Goal: Find specific page/section: Find specific page/section

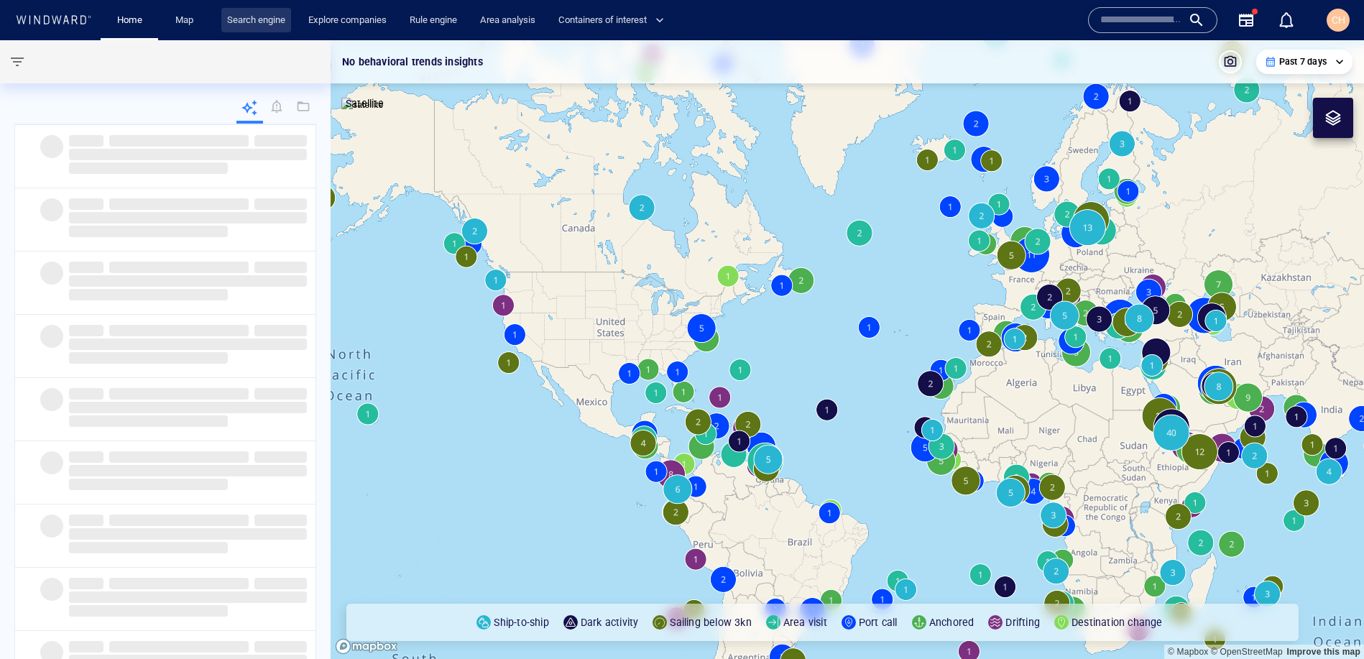
click at [291, 24] on link "Search engine" at bounding box center [256, 20] width 70 height 25
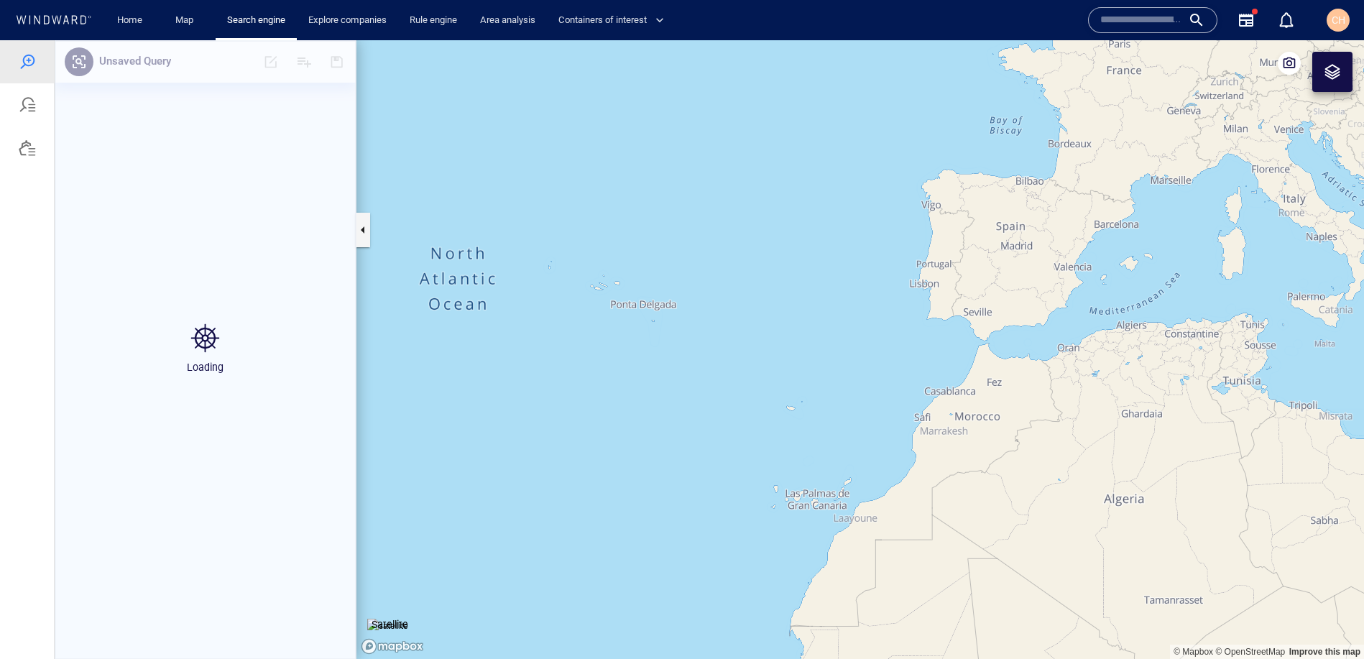
drag, startPoint x: 889, startPoint y: 386, endPoint x: 807, endPoint y: 221, distance: 184.1
click at [807, 221] on canvas "Map" at bounding box center [859, 349] width 1007 height 619
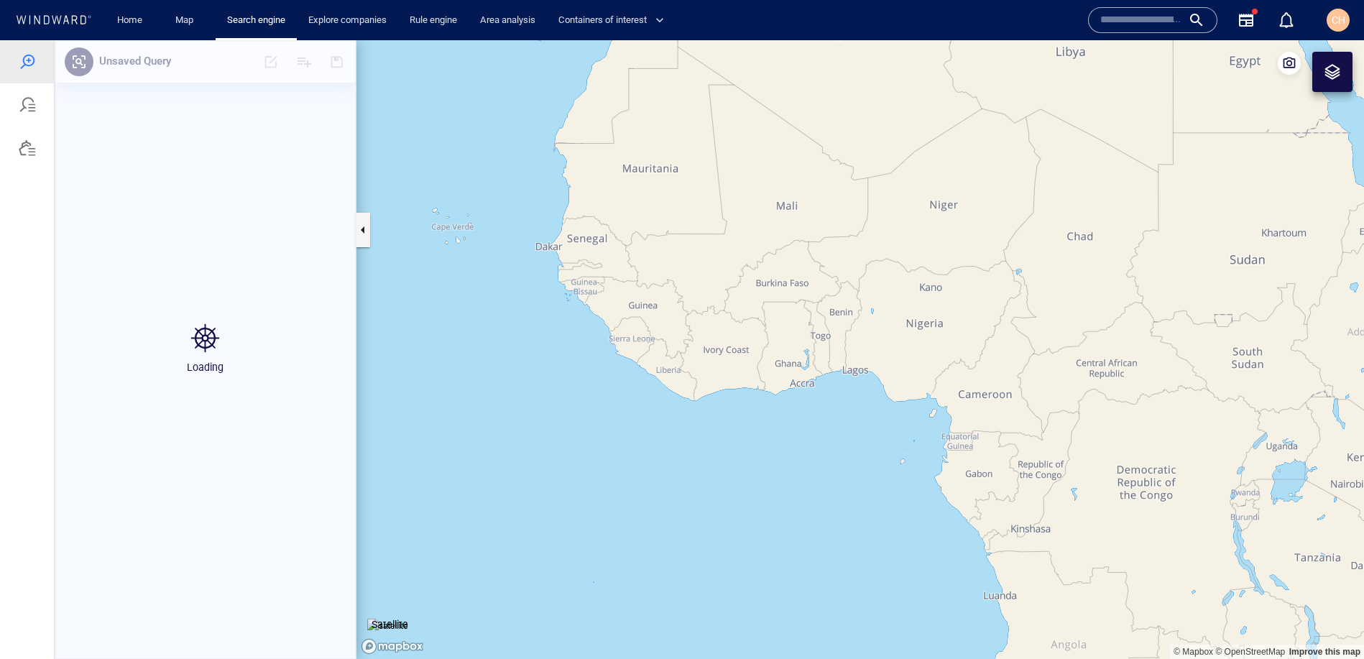
drag, startPoint x: 897, startPoint y: 346, endPoint x: 549, endPoint y: 343, distance: 347.7
click at [547, 343] on canvas "Map" at bounding box center [859, 349] width 1007 height 619
drag, startPoint x: 912, startPoint y: 366, endPoint x: 718, endPoint y: 440, distance: 207.4
click at [703, 460] on canvas "Map" at bounding box center [859, 349] width 1007 height 619
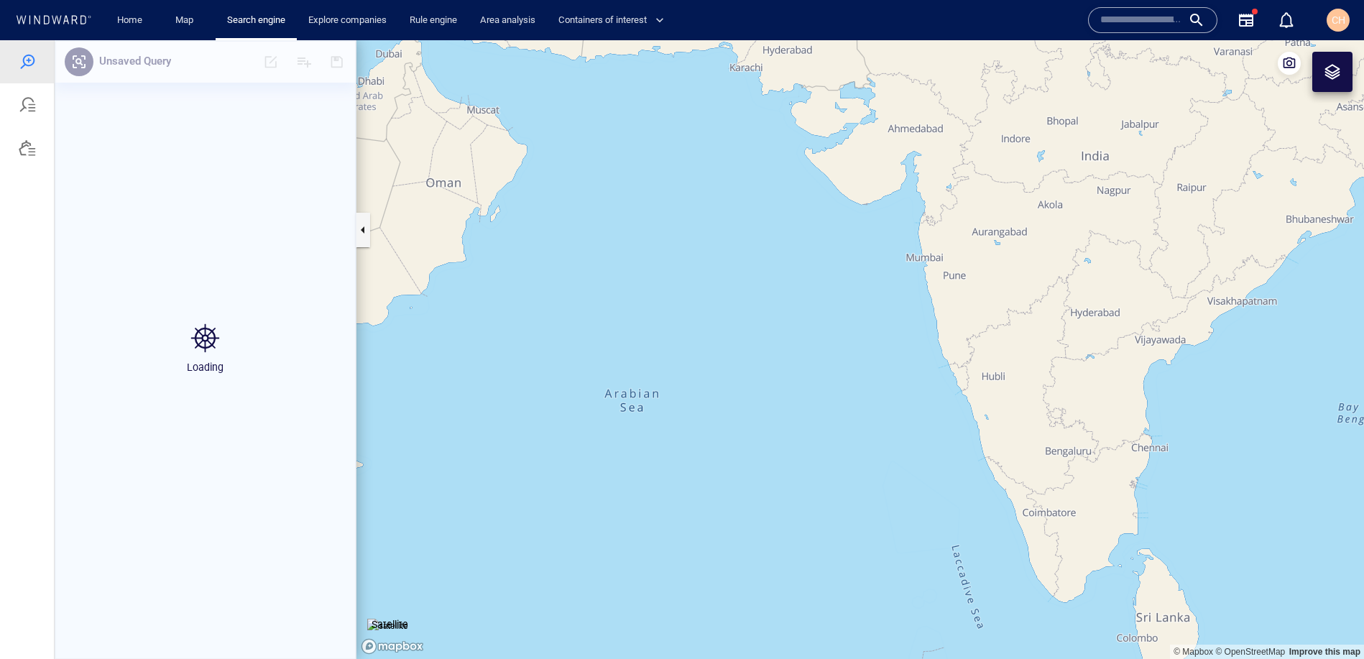
click at [1333, 88] on div at bounding box center [1332, 72] width 40 height 40
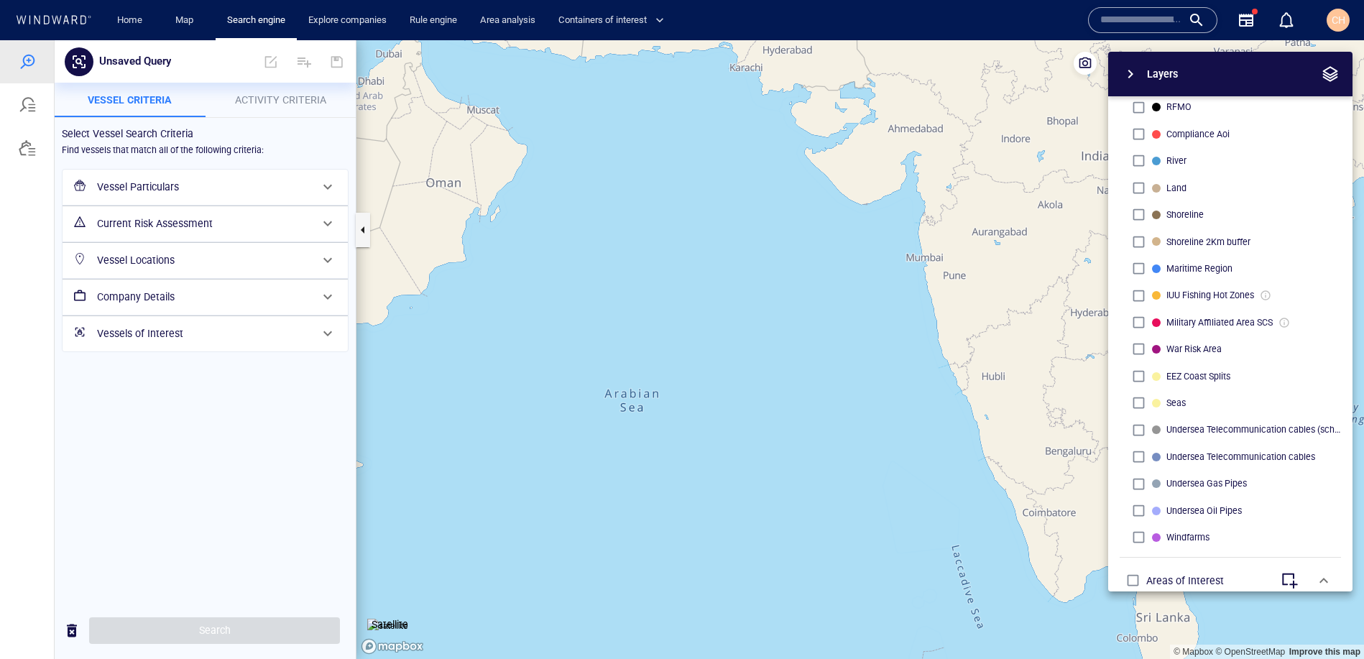
scroll to position [370, 0]
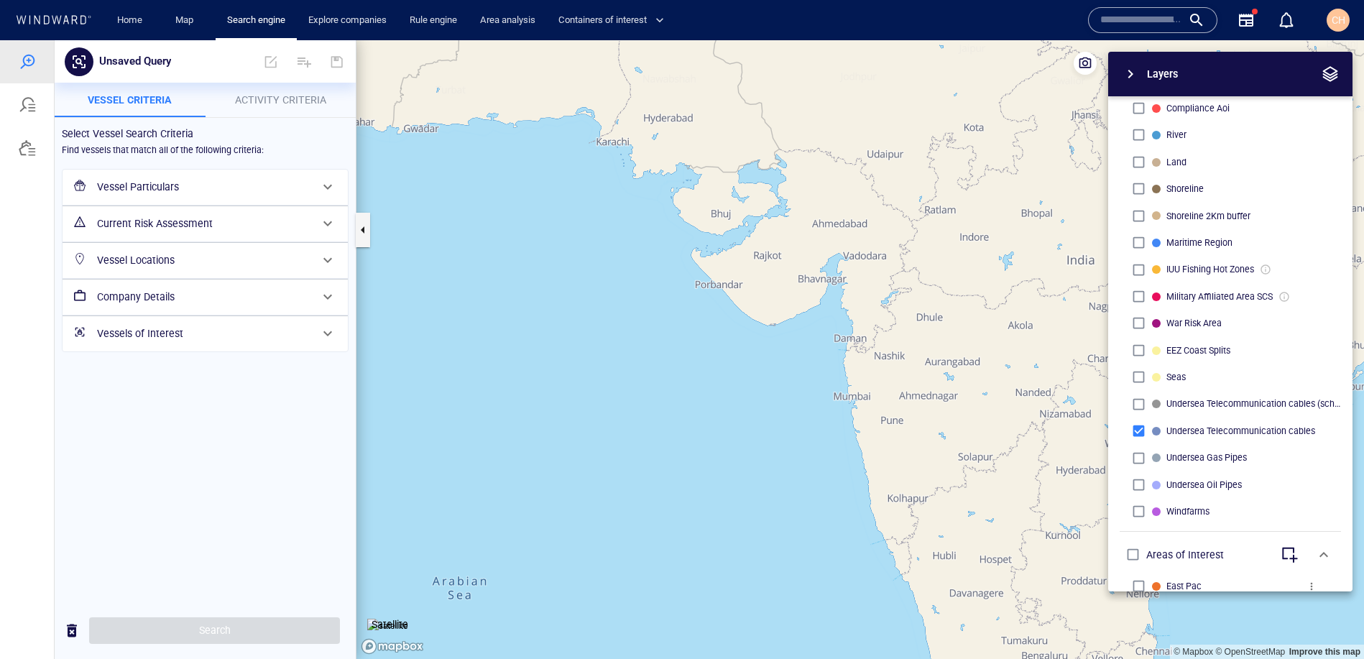
drag, startPoint x: 910, startPoint y: 182, endPoint x: 820, endPoint y: 328, distance: 172.3
click at [820, 328] on canvas "Map" at bounding box center [859, 349] width 1007 height 619
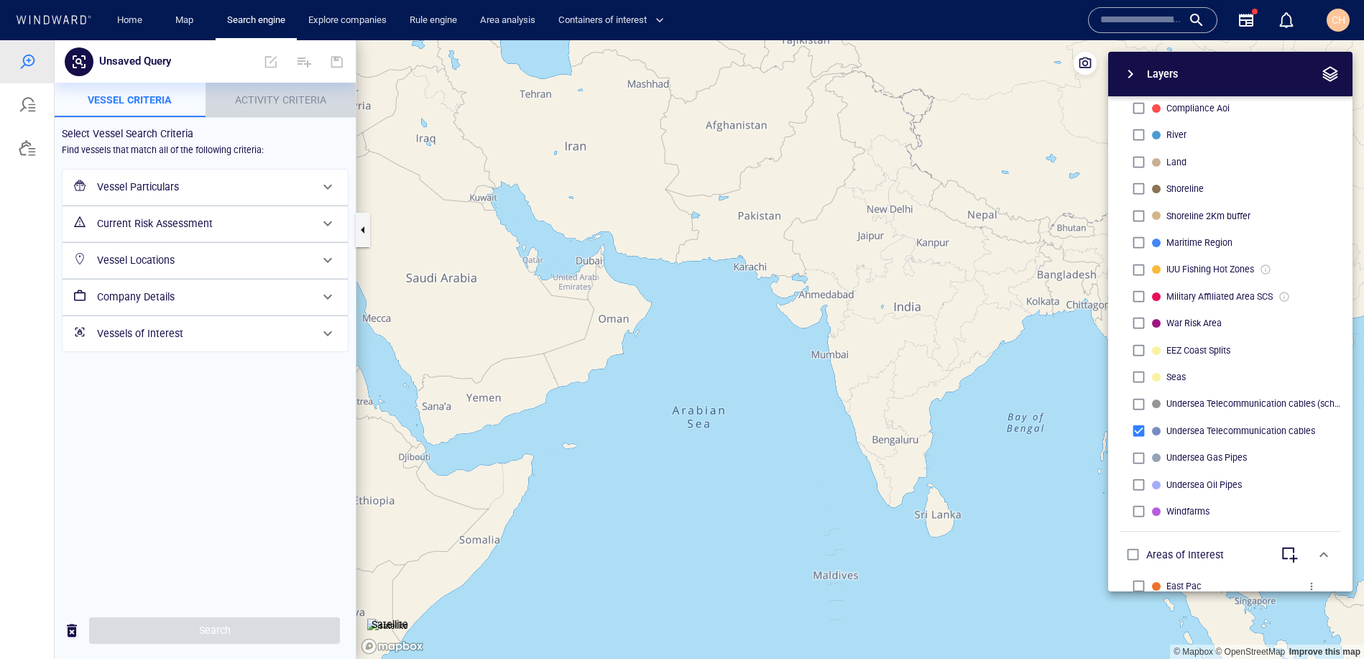
click at [311, 96] on span "Activity Criteria" at bounding box center [280, 99] width 91 height 11
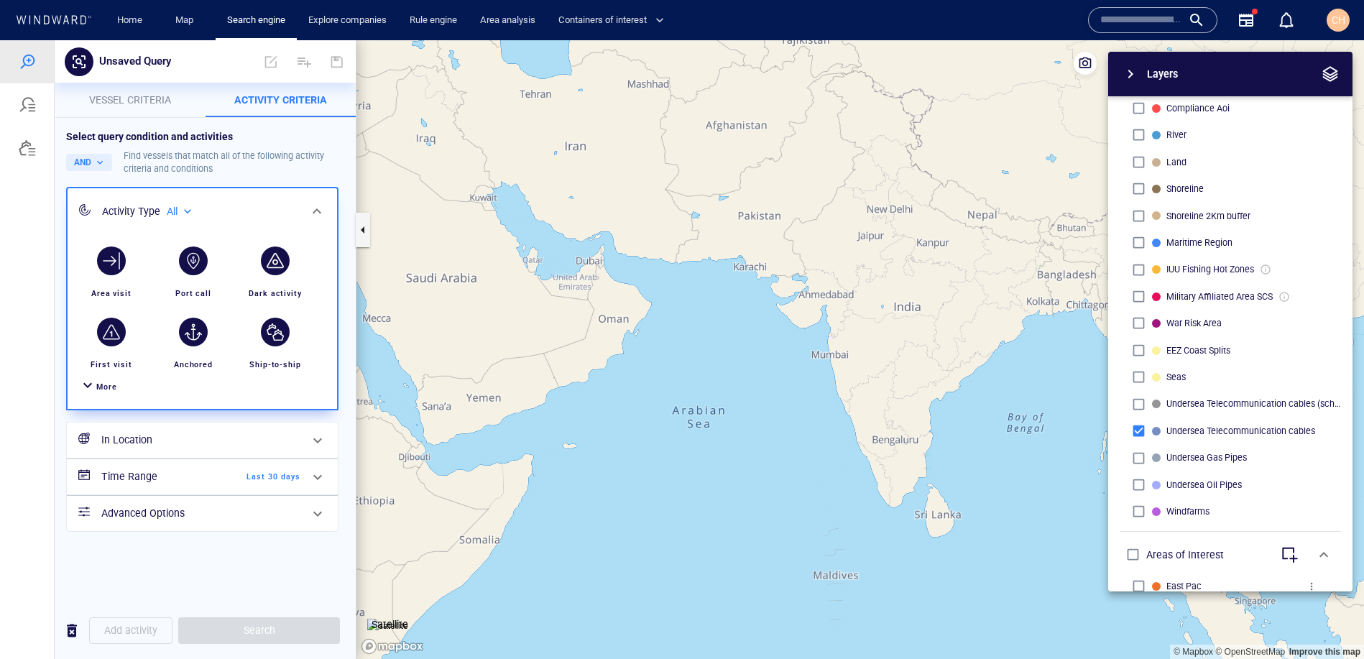
click at [104, 388] on span "More" at bounding box center [106, 386] width 21 height 9
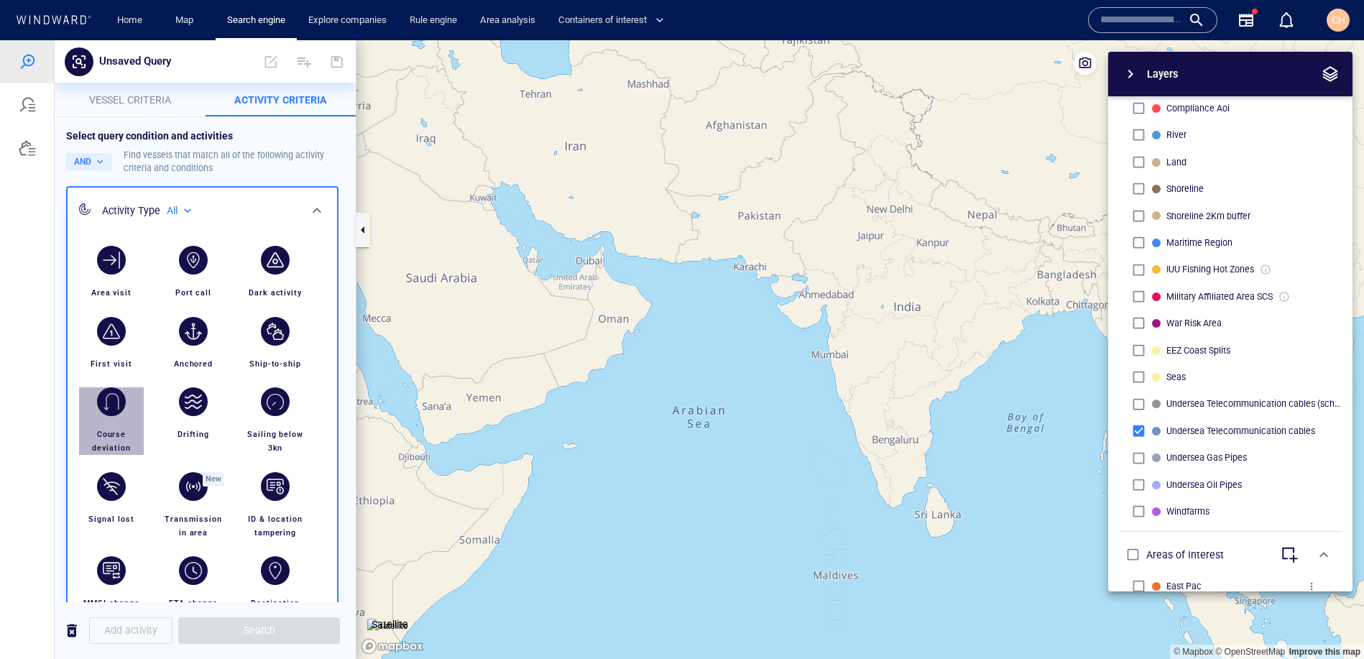
drag, startPoint x: 109, startPoint y: 400, endPoint x: 122, endPoint y: 390, distance: 16.4
click at [109, 400] on div "button" at bounding box center [111, 401] width 29 height 29
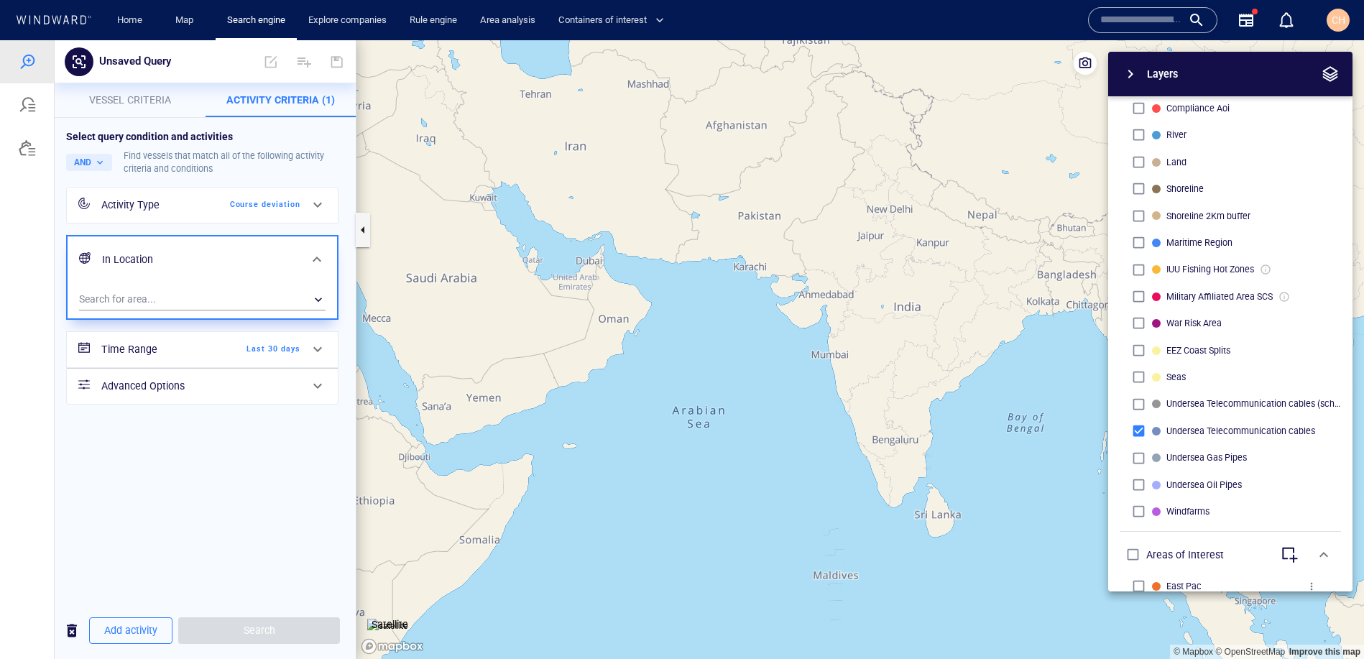
click at [169, 287] on div "Search for area... ​" at bounding box center [202, 300] width 269 height 35
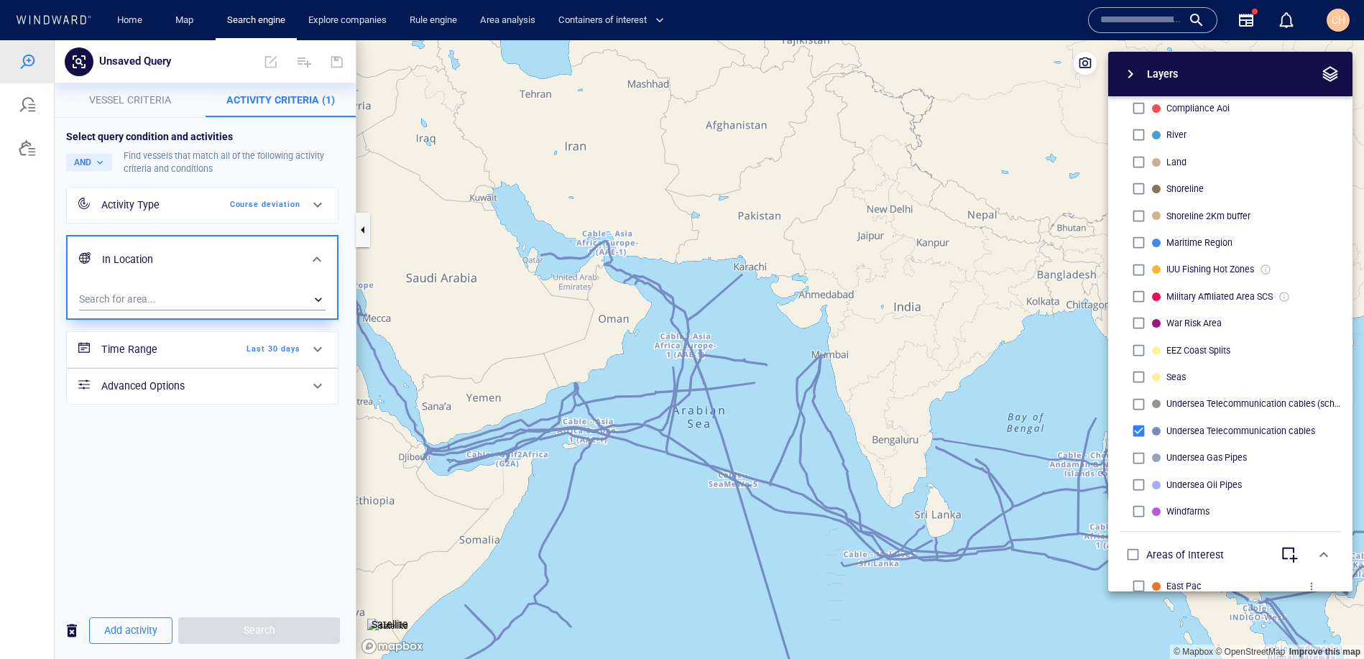
drag, startPoint x: 895, startPoint y: 315, endPoint x: 593, endPoint y: 410, distance: 317.0
click at [585, 412] on canvas "Map" at bounding box center [859, 349] width 1007 height 619
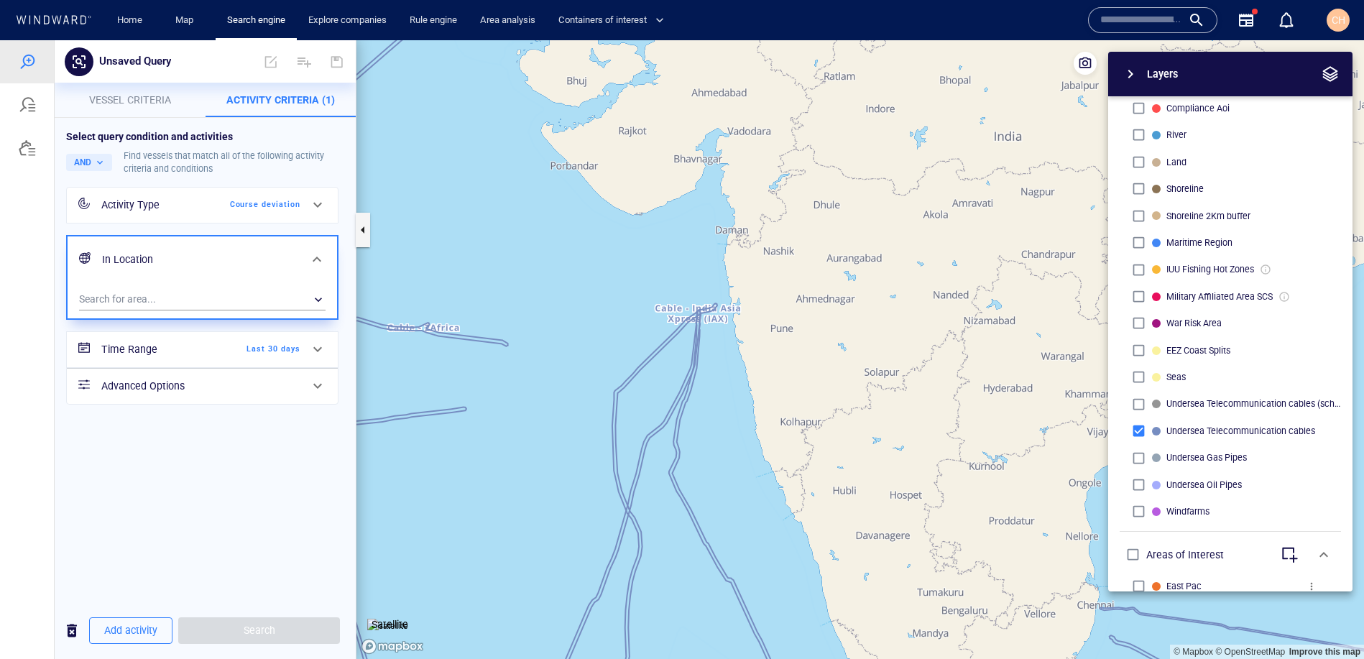
drag, startPoint x: 864, startPoint y: 411, endPoint x: 864, endPoint y: 330, distance: 81.2
click at [864, 330] on canvas "Map" at bounding box center [859, 349] width 1007 height 619
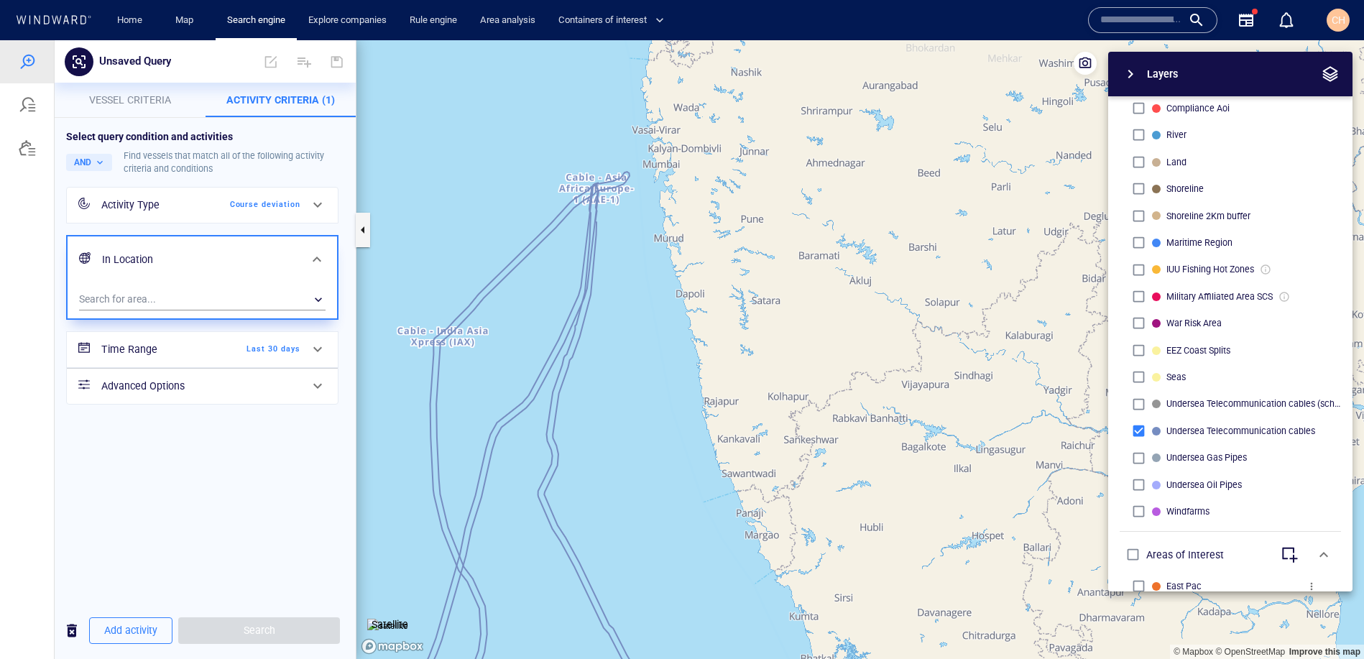
drag, startPoint x: 874, startPoint y: 356, endPoint x: 916, endPoint y: 438, distance: 92.2
click at [916, 438] on canvas "Map" at bounding box center [859, 349] width 1007 height 619
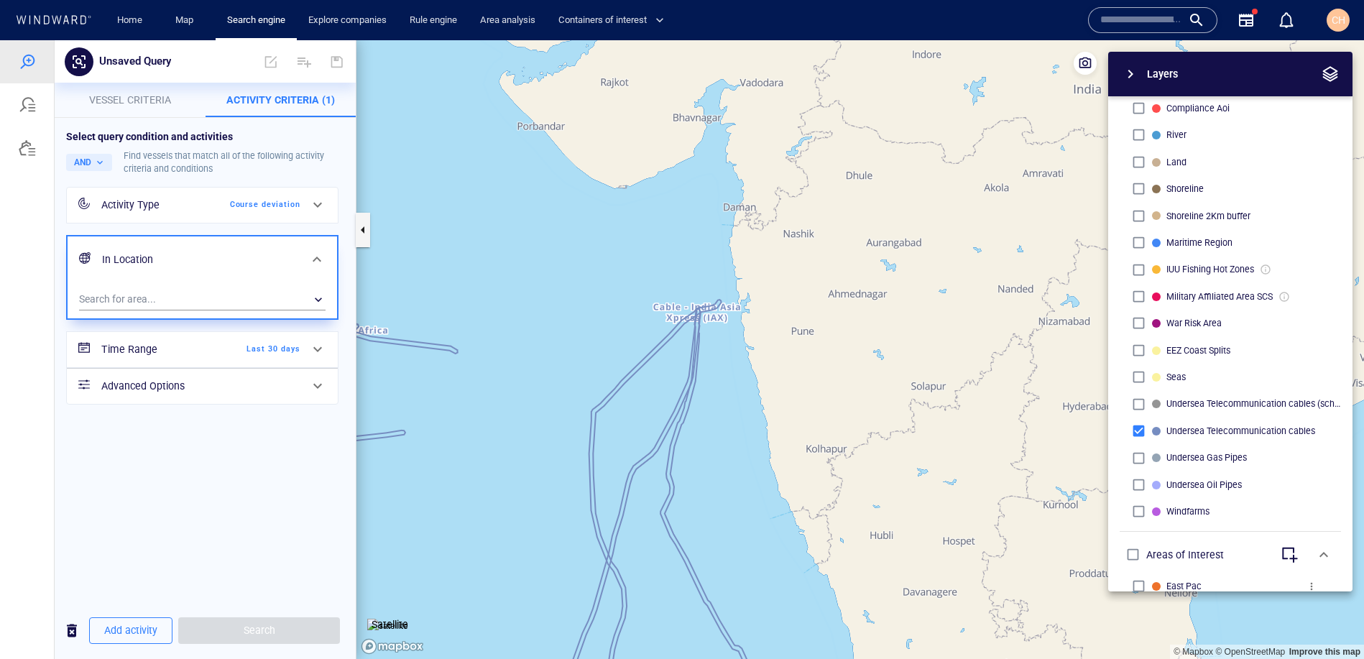
drag, startPoint x: 901, startPoint y: 450, endPoint x: 889, endPoint y: 469, distance: 21.9
click at [892, 469] on canvas "Map" at bounding box center [859, 349] width 1007 height 619
